Goal: Information Seeking & Learning: Understand process/instructions

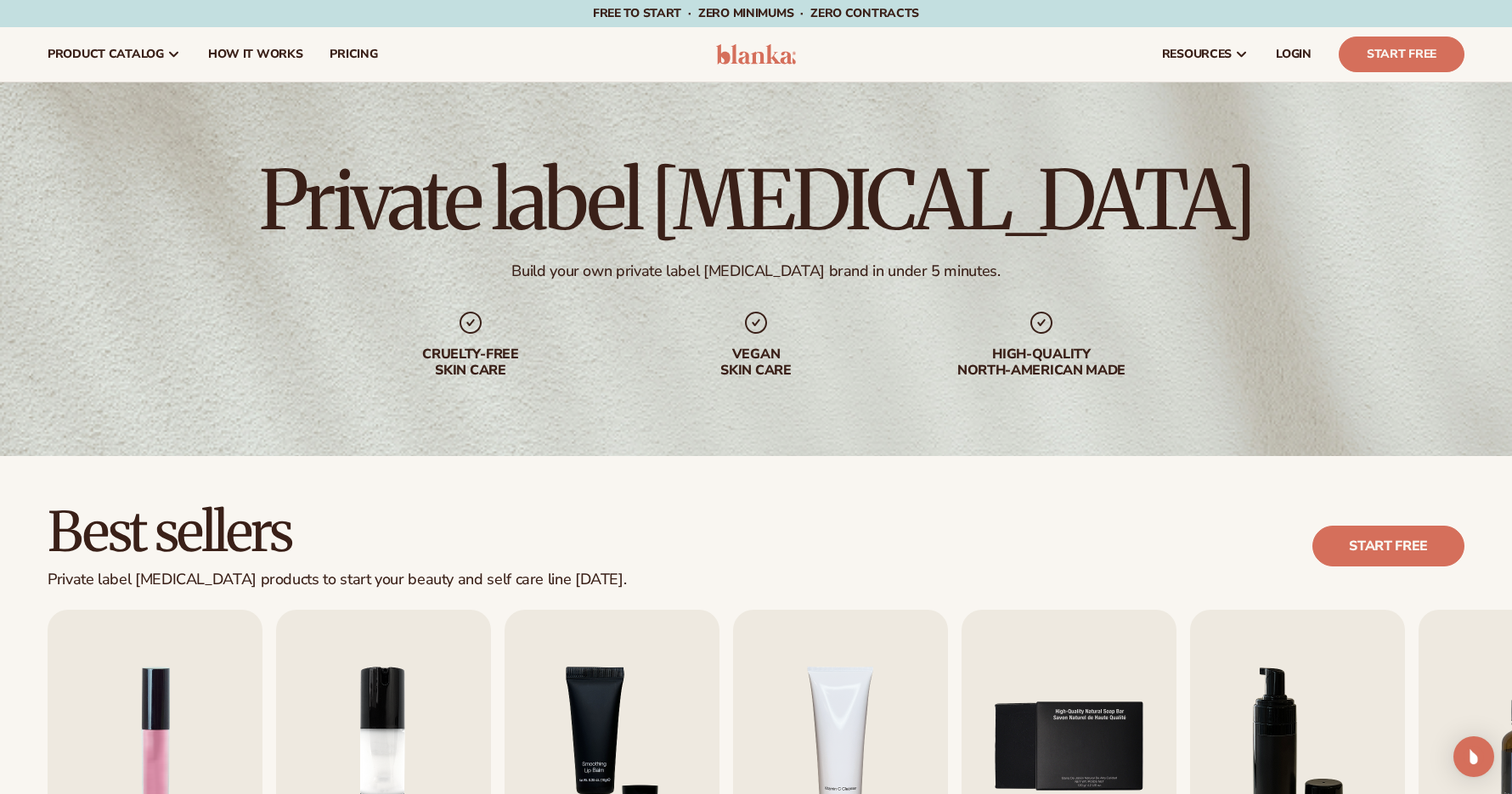
scroll to position [3543, 0]
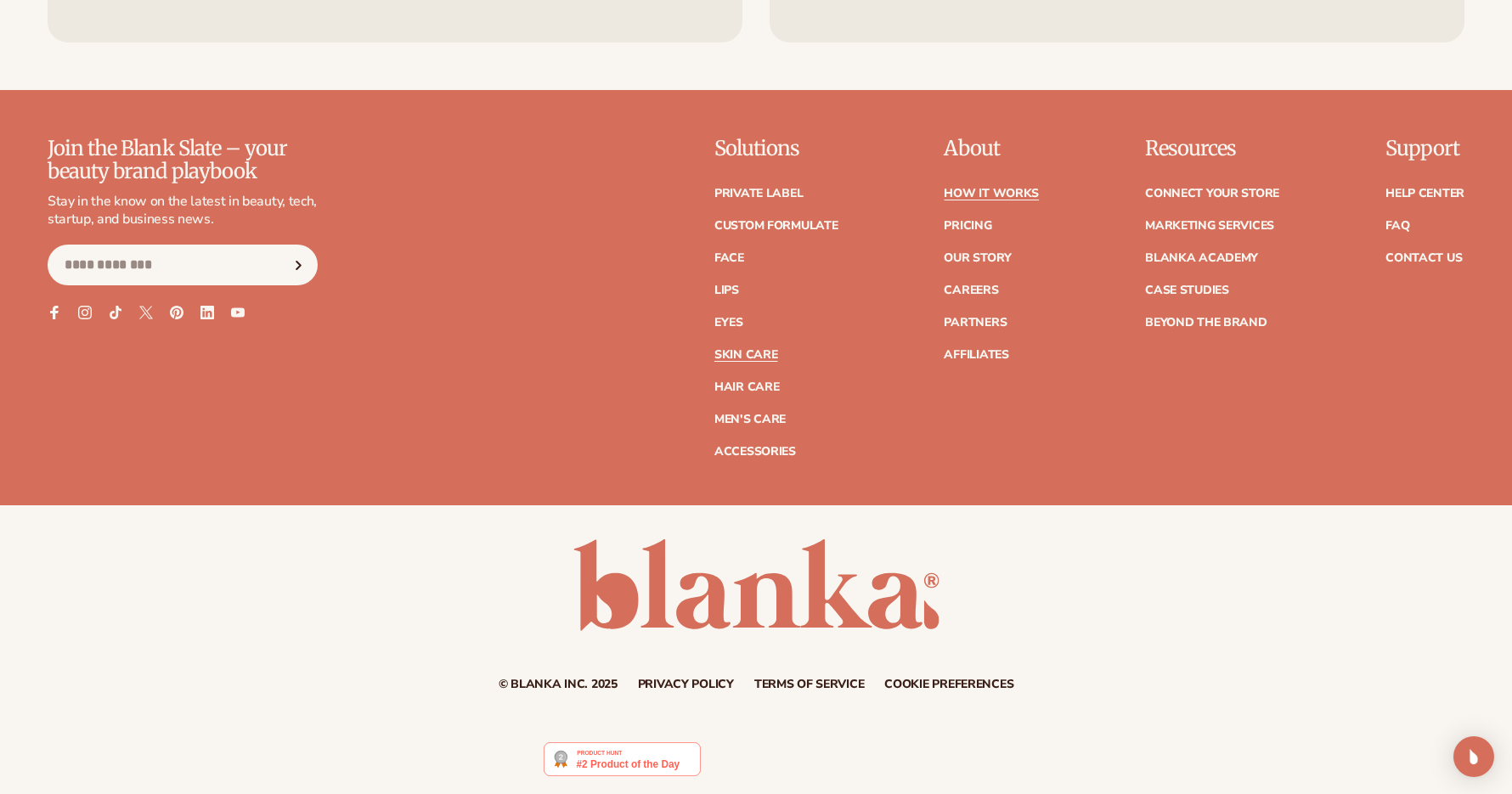
click at [961, 198] on link "How It Works" at bounding box center [991, 194] width 95 height 12
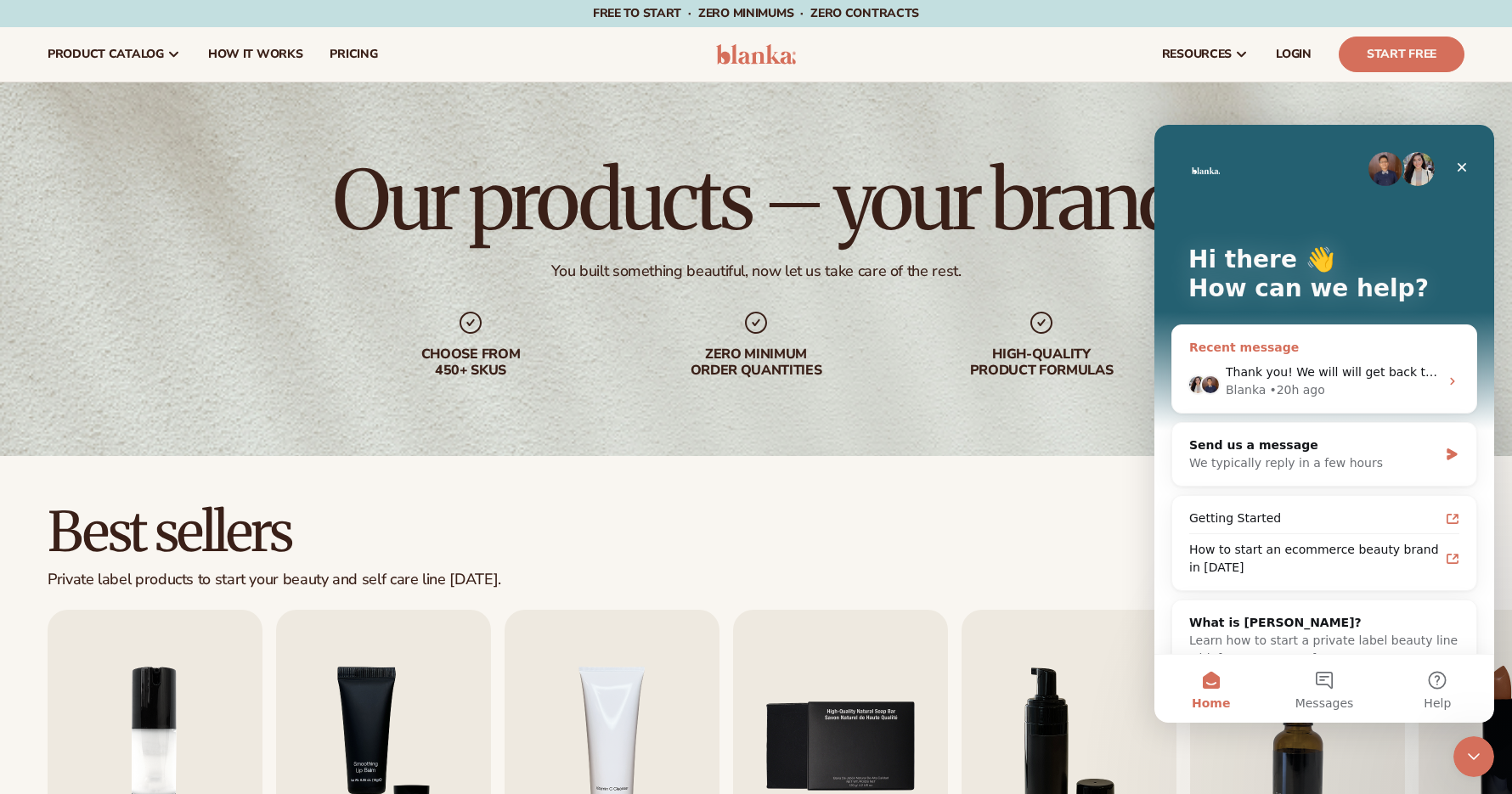
click at [1297, 368] on span "Thank you! We will will get back to you as soon as possible!" at bounding box center [1404, 372] width 357 height 13
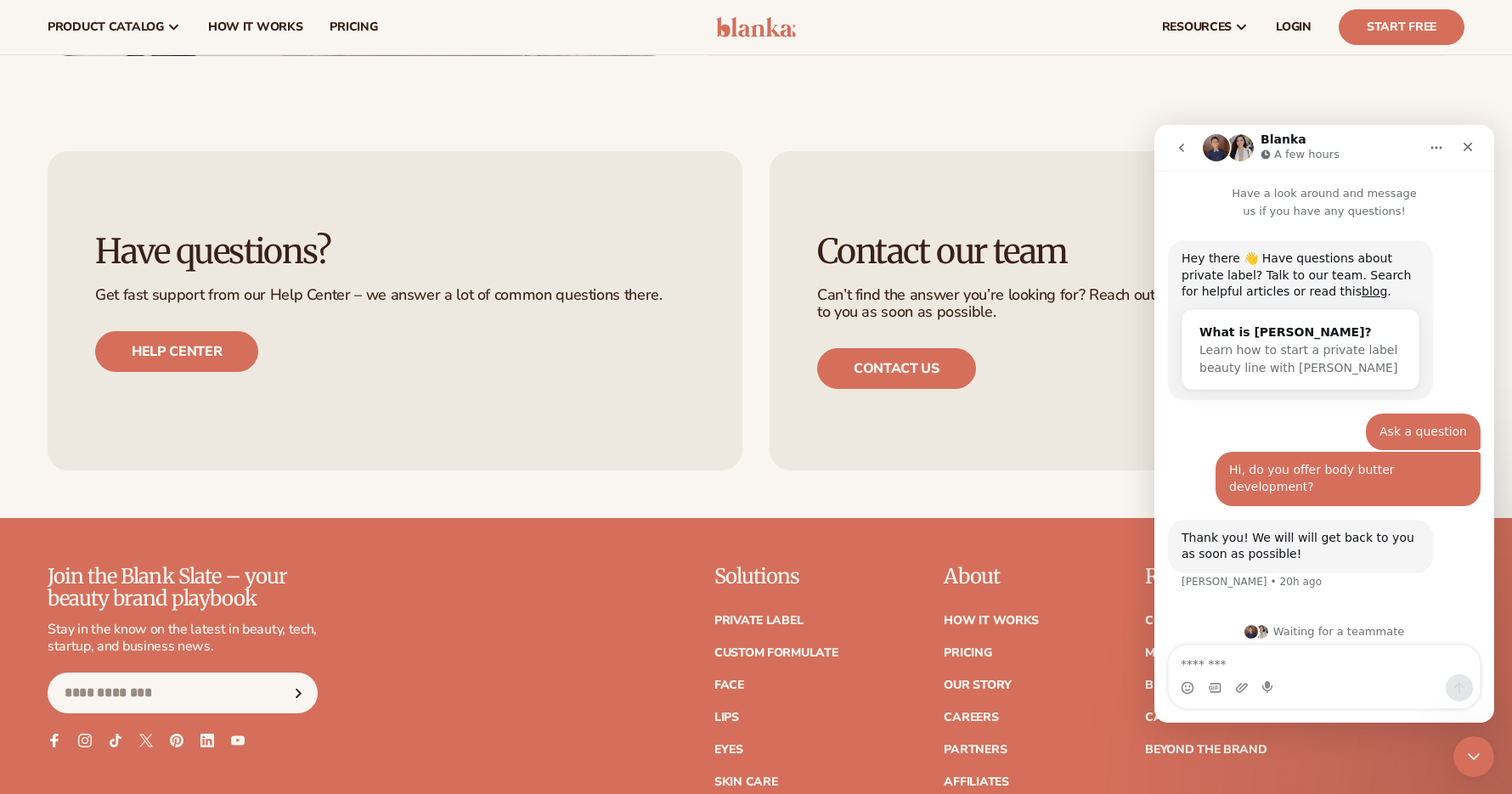
scroll to position [2793, 0]
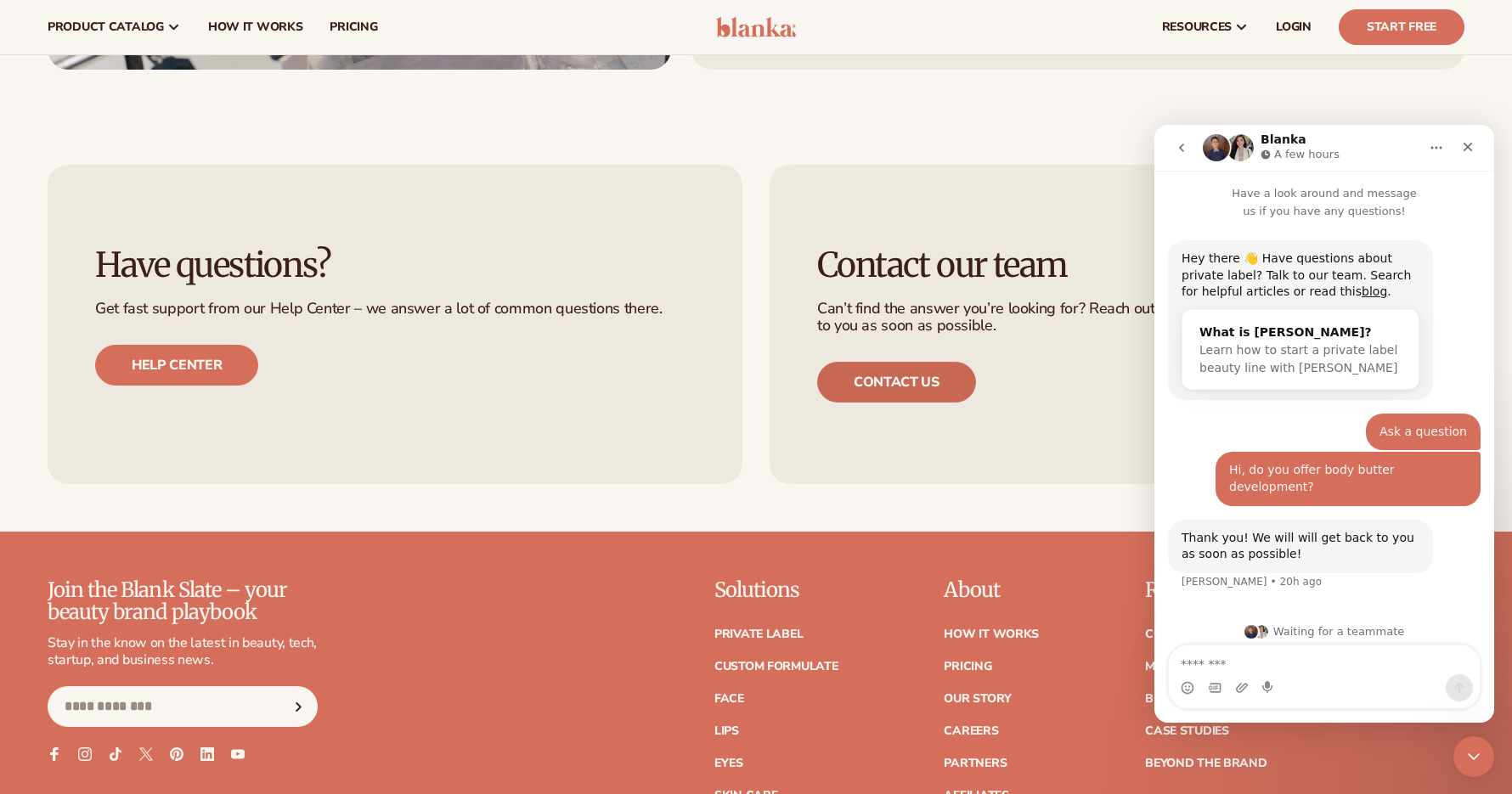
click at [844, 379] on link "Contact us" at bounding box center [896, 381] width 159 height 41
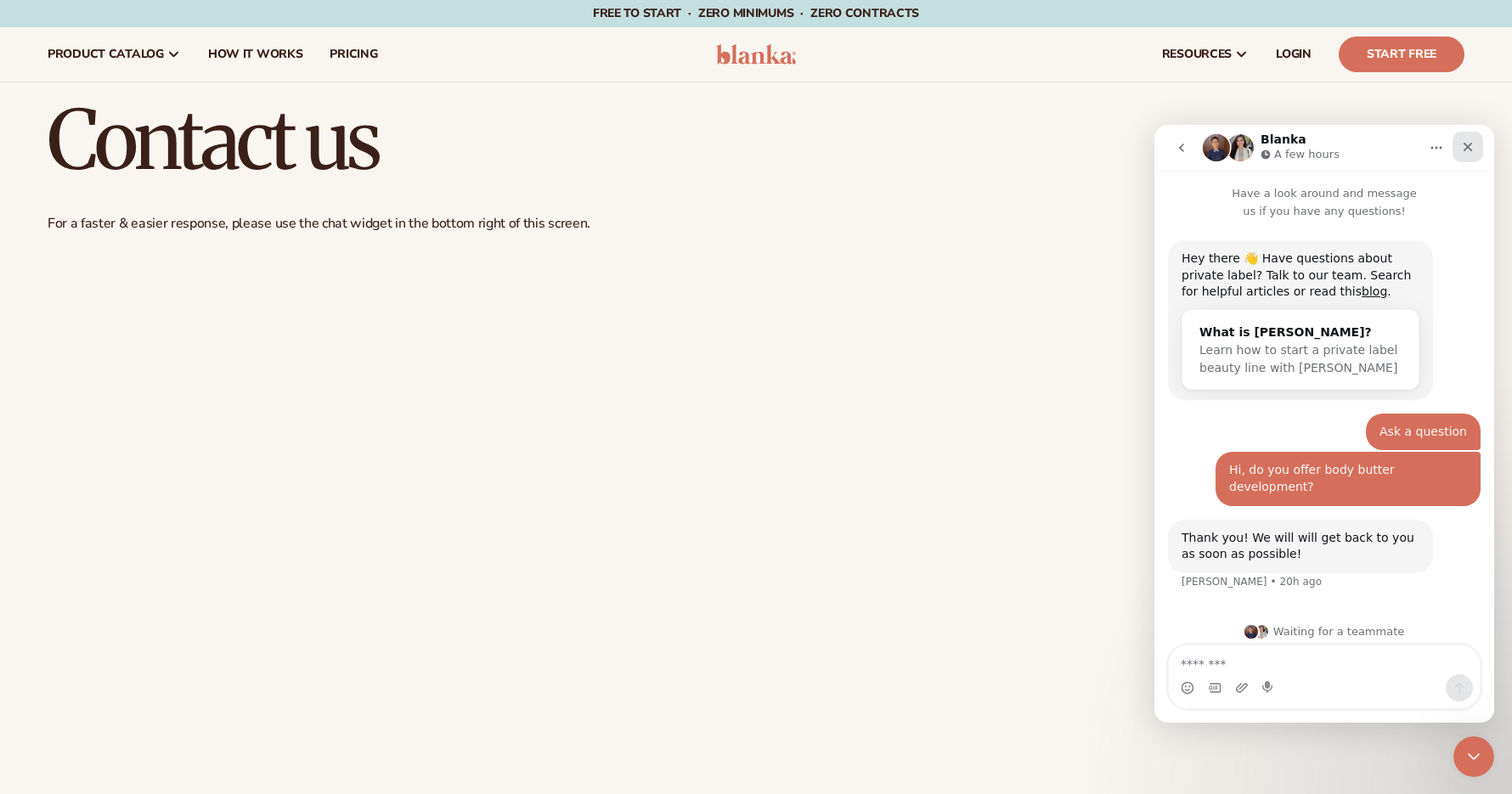
click at [1465, 144] on icon "Close" at bounding box center [1468, 147] width 9 height 9
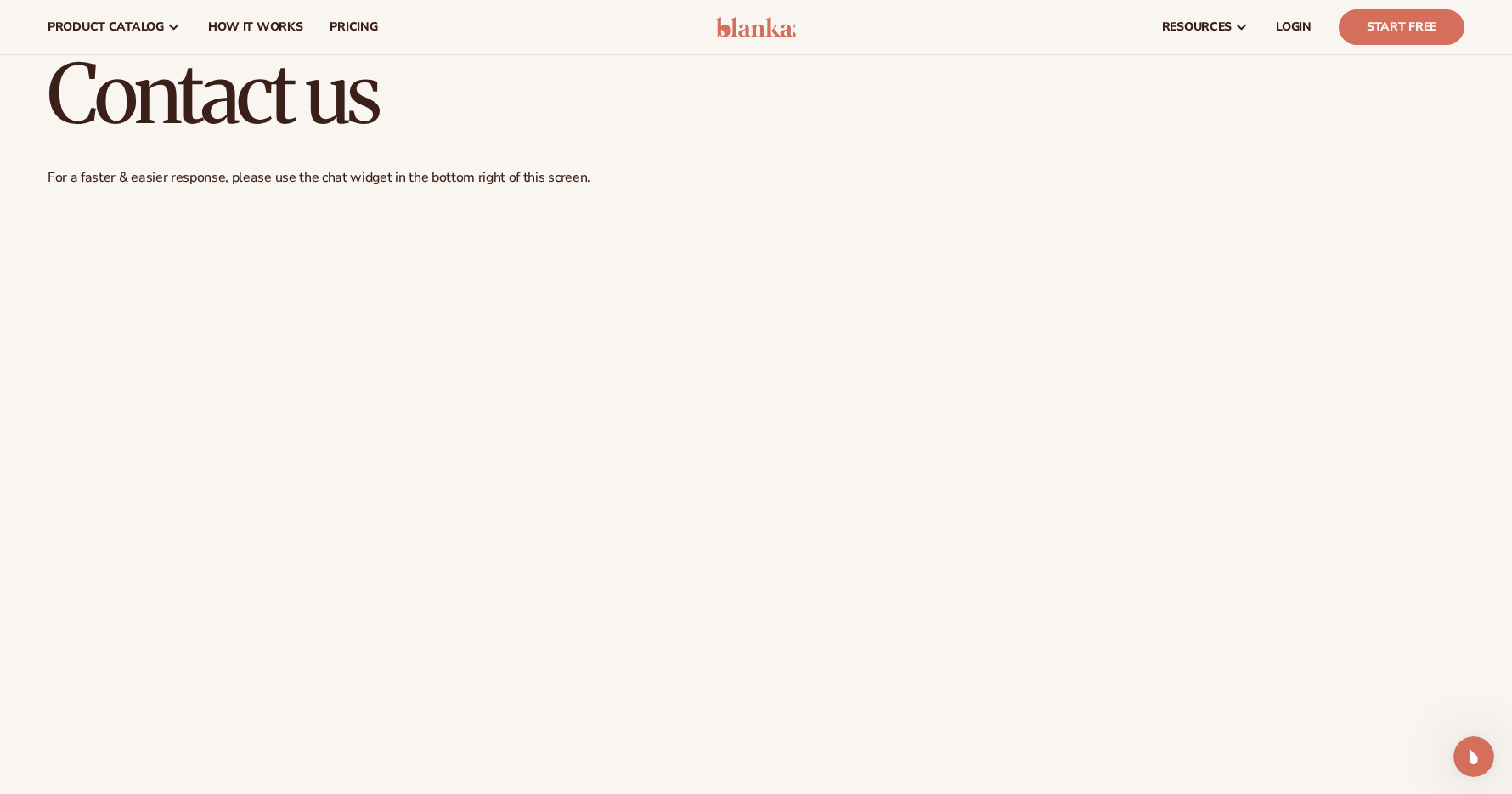
scroll to position [44, 0]
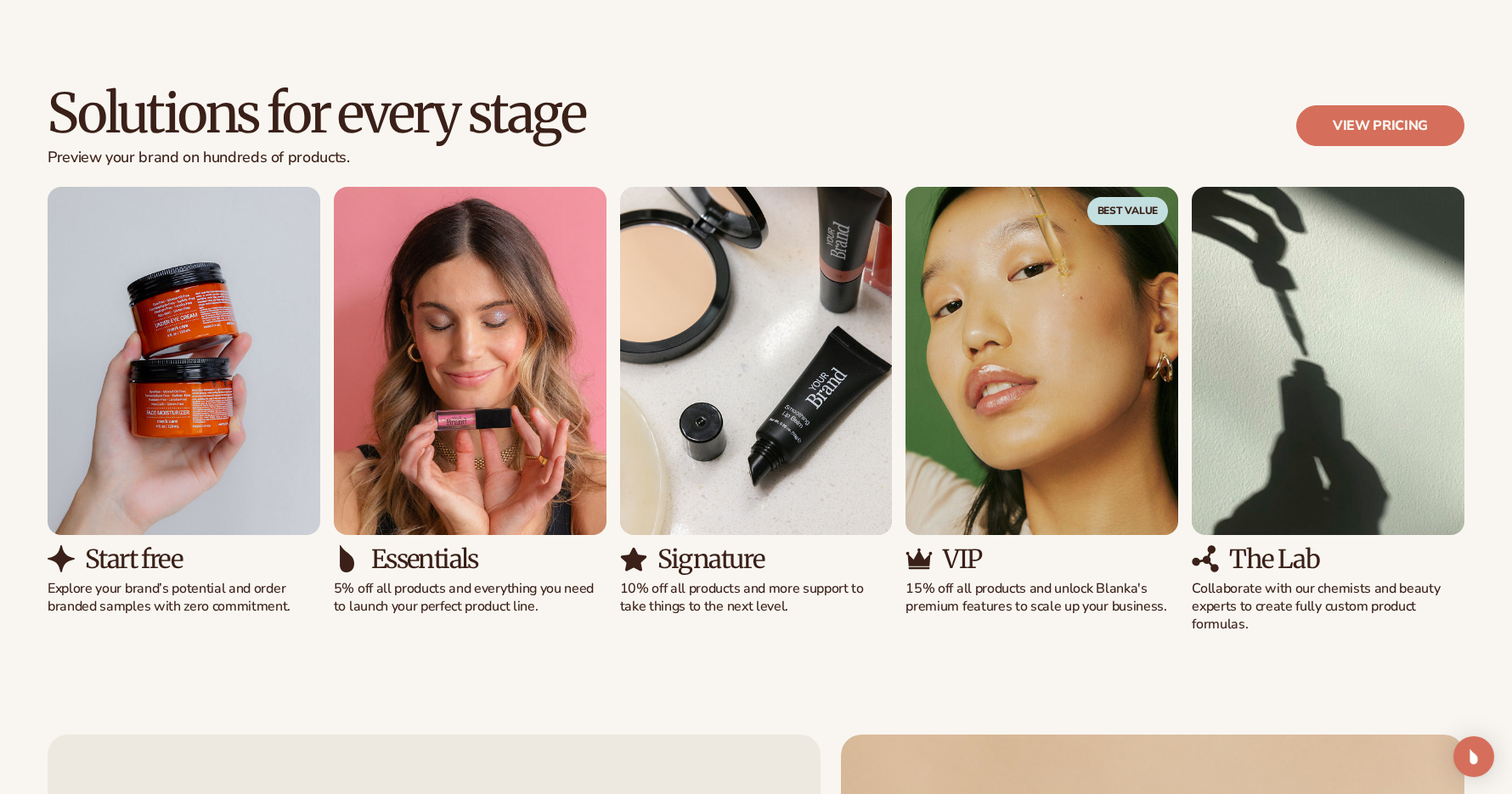
scroll to position [1162, 0]
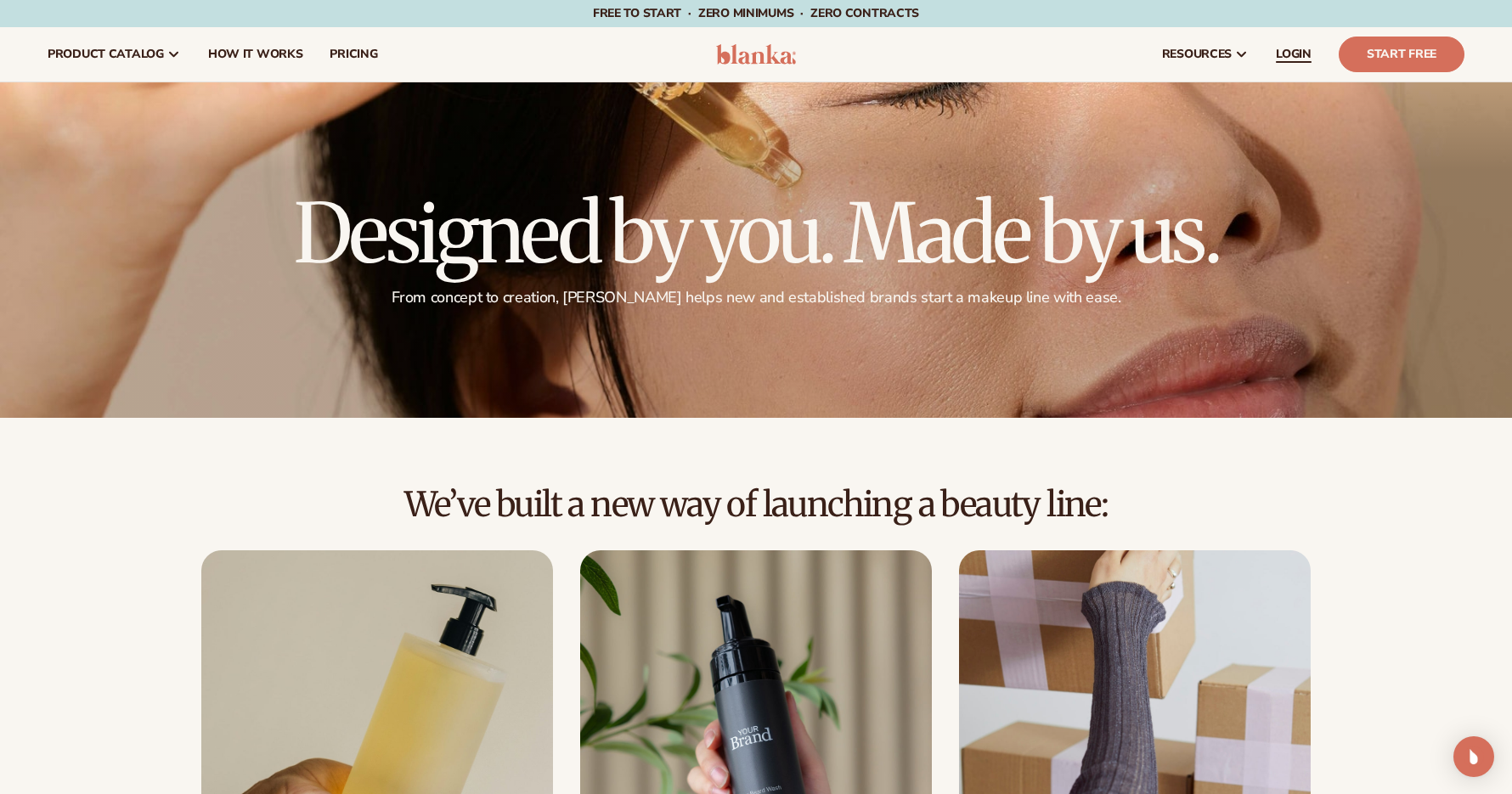
click at [1293, 60] on span "LOGIN" at bounding box center [1294, 54] width 36 height 13
